Goal: Navigation & Orientation: Find specific page/section

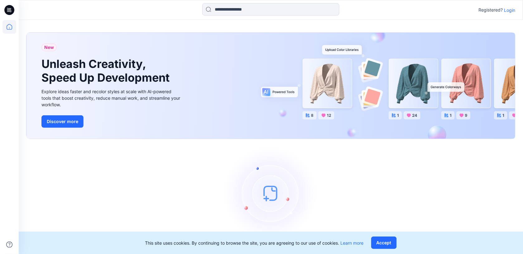
click at [510, 10] on p "Login" at bounding box center [509, 10] width 11 height 7
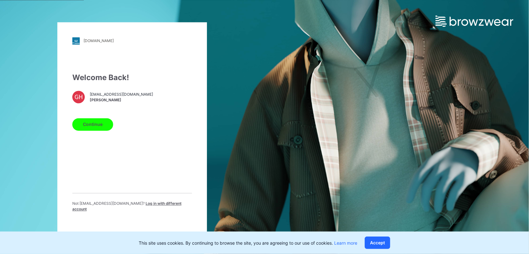
click at [124, 100] on span "[PERSON_NAME]" at bounding box center [121, 101] width 63 height 6
click at [105, 103] on span "[PERSON_NAME]" at bounding box center [121, 101] width 63 height 6
click at [73, 100] on div "GH" at bounding box center [78, 97] width 12 height 12
click at [91, 127] on button "Continue" at bounding box center [92, 124] width 41 height 12
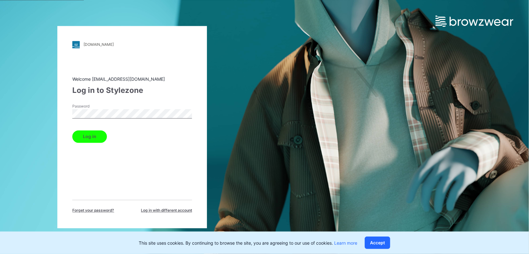
click at [91, 141] on button "Log in" at bounding box center [89, 136] width 35 height 12
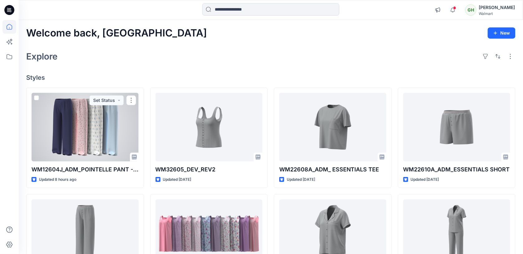
click at [91, 141] on div at bounding box center [84, 127] width 107 height 69
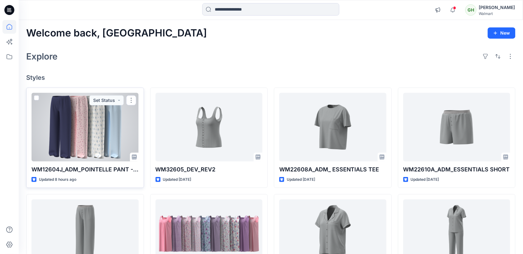
click at [96, 144] on div at bounding box center [84, 127] width 107 height 69
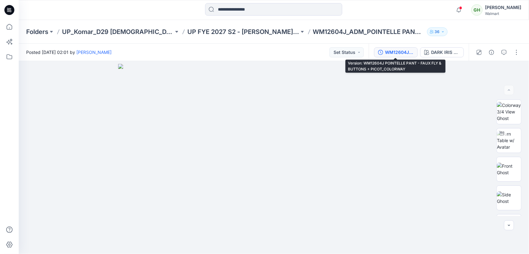
click at [399, 53] on div "WM12604J POINTELLE PANT - FAUX FLY & BUTTONS + PICOT_COLORWAY" at bounding box center [399, 52] width 29 height 7
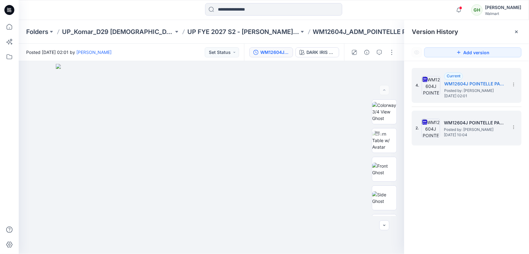
click at [457, 130] on span "Posted by: Gayan Hettiarachchi" at bounding box center [475, 130] width 62 height 6
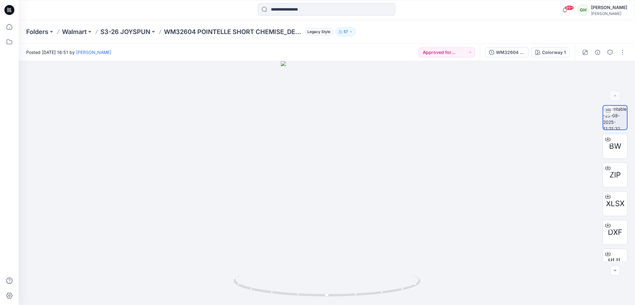
click at [10, 10] on icon at bounding box center [10, 10] width 2 height 0
